Goal: Information Seeking & Learning: Find specific fact

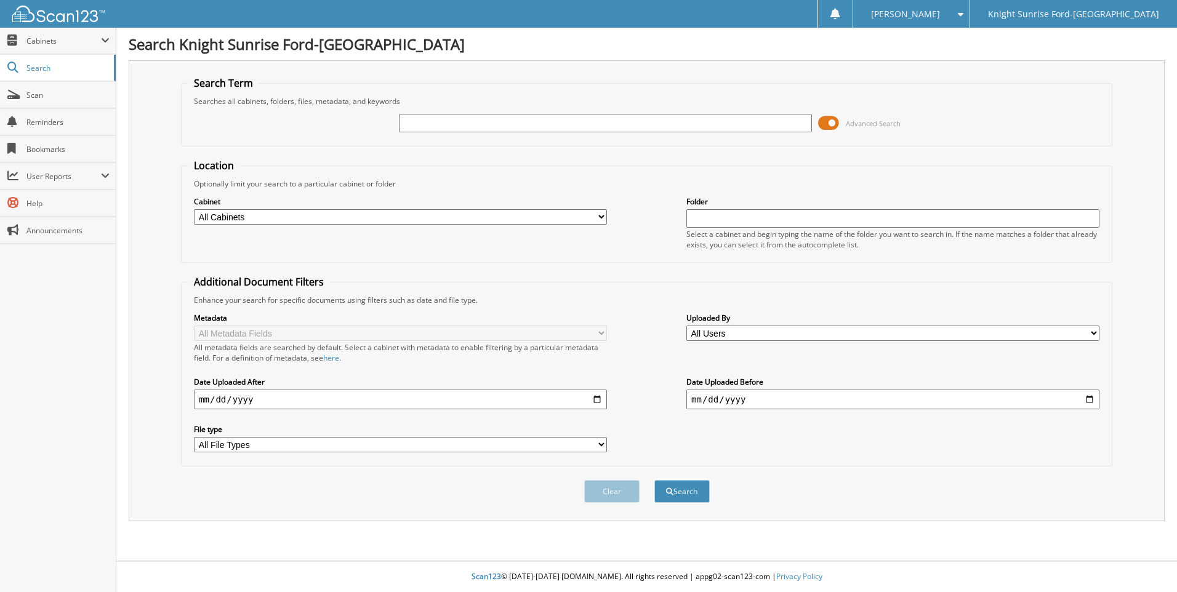
click at [484, 124] on input "text" at bounding box center [605, 123] width 413 height 18
type input "646958"
click at [654, 480] on button "Search" at bounding box center [681, 491] width 55 height 23
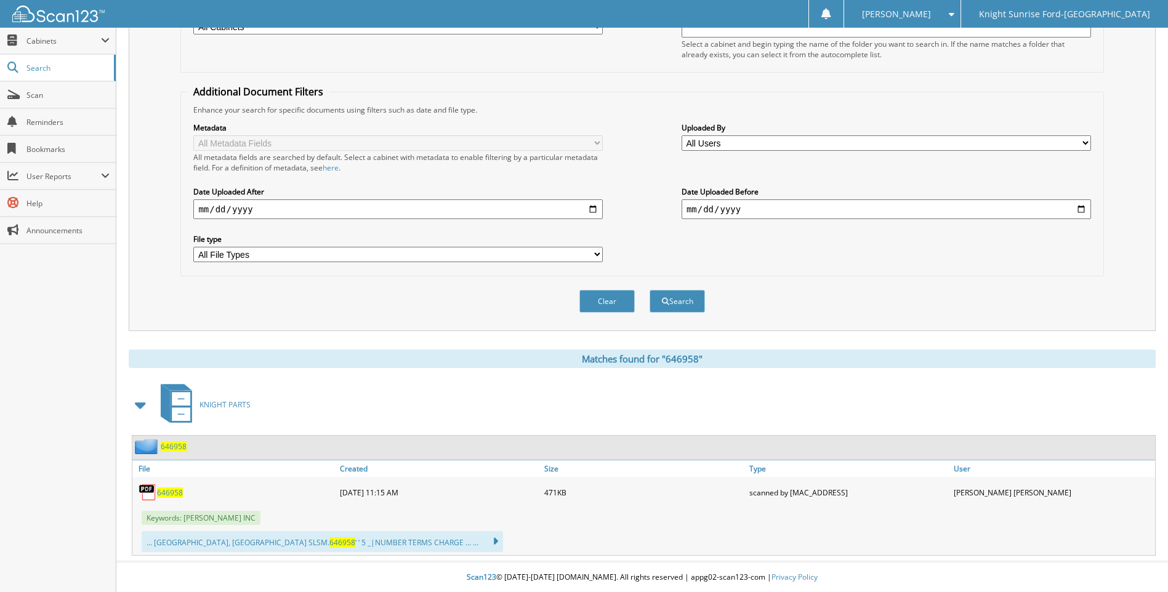
scroll to position [191, 0]
click at [177, 494] on span "646958" at bounding box center [170, 492] width 26 height 10
